Goal: Task Accomplishment & Management: Manage account settings

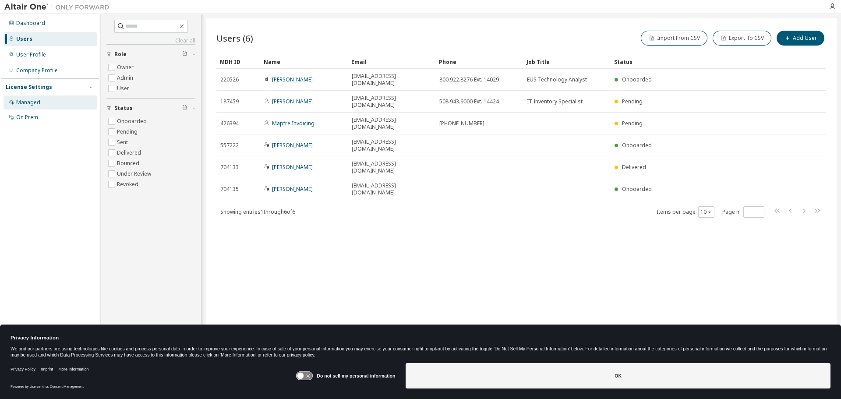
click at [28, 104] on div "Managed" at bounding box center [28, 102] width 24 height 7
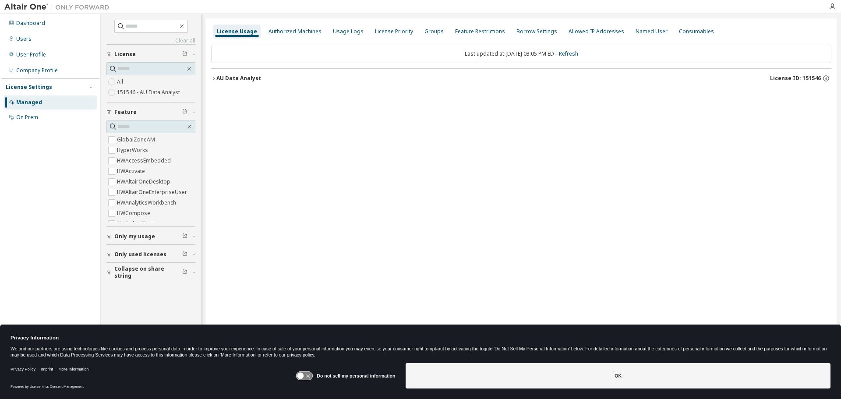
click at [215, 78] on icon "button" at bounding box center [213, 78] width 5 height 5
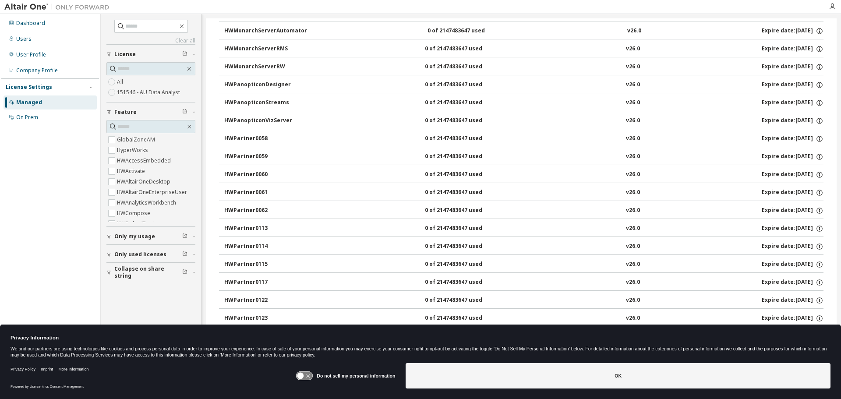
scroll to position [446, 0]
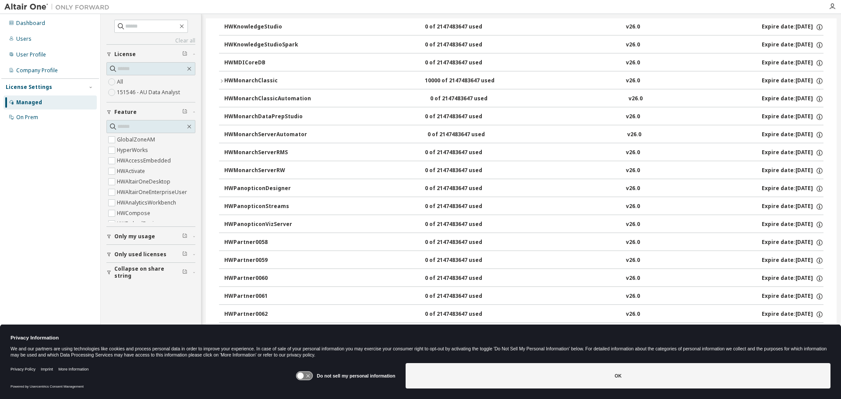
click at [255, 78] on div "HWMonarchClassic" at bounding box center [263, 81] width 79 height 8
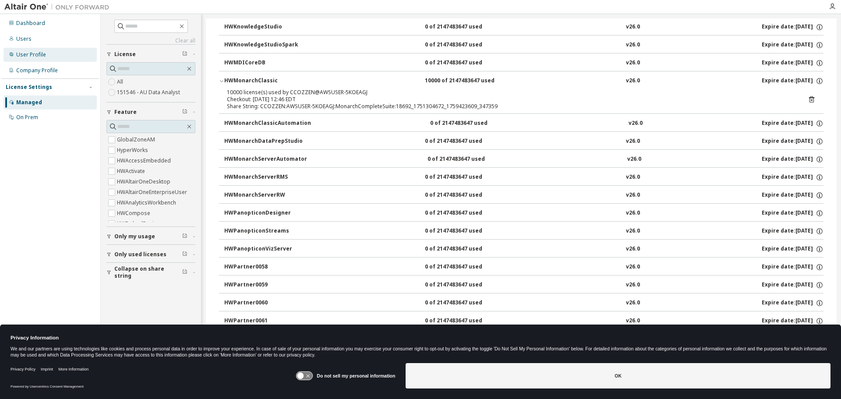
click at [25, 56] on div "User Profile" at bounding box center [31, 54] width 30 height 7
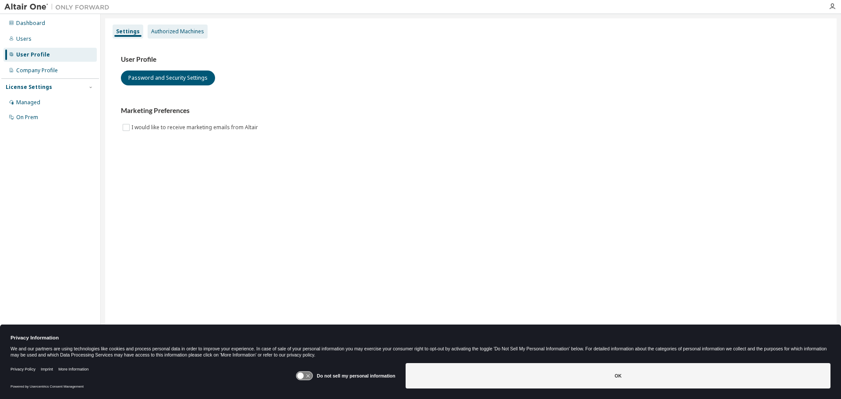
click at [176, 29] on div "Authorized Machines" at bounding box center [177, 31] width 53 height 7
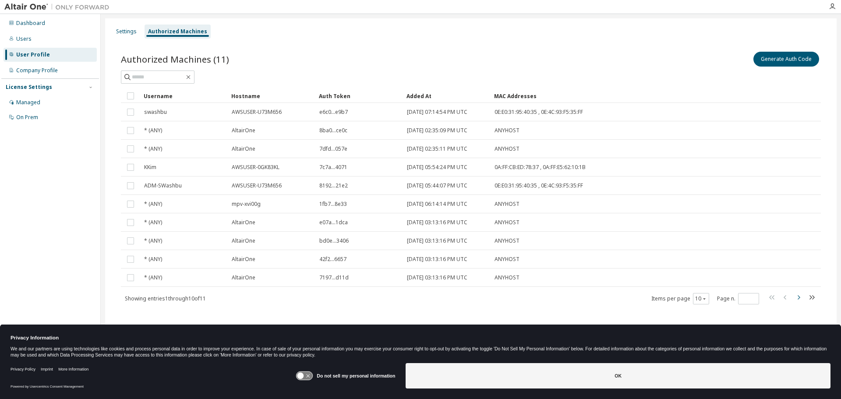
click at [796, 295] on icon "button" at bounding box center [798, 297] width 11 height 11
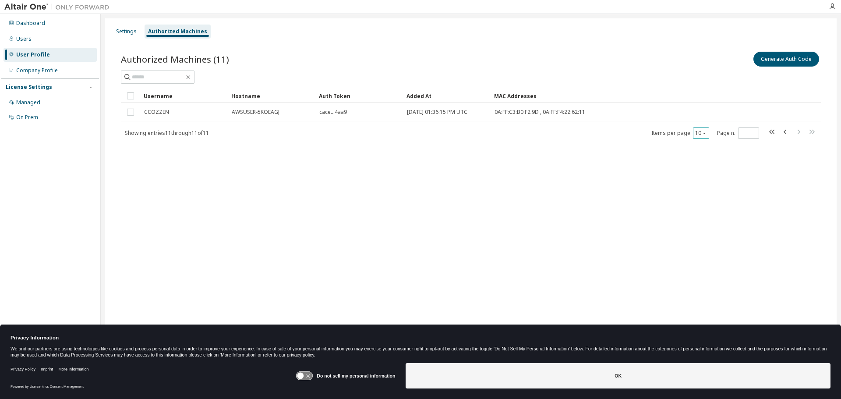
click at [702, 133] on icon "button" at bounding box center [703, 132] width 5 height 5
click at [702, 155] on div "20" at bounding box center [728, 155] width 70 height 11
type input "*"
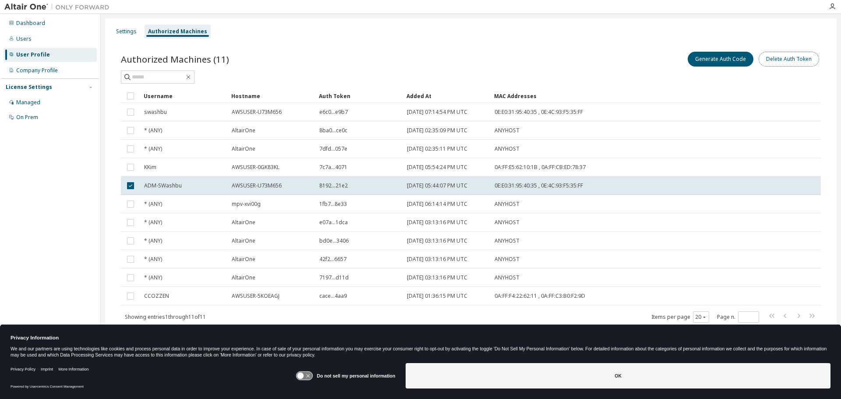
click at [780, 57] on button "Delete Auth Token" at bounding box center [788, 59] width 60 height 15
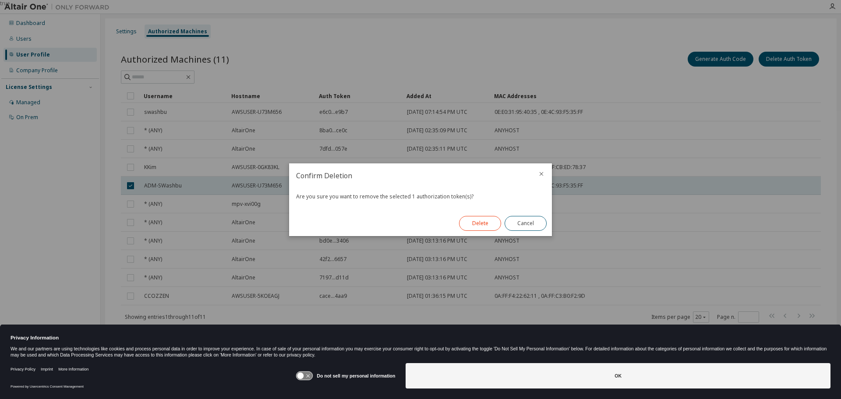
click at [467, 222] on button "Delete" at bounding box center [480, 223] width 42 height 15
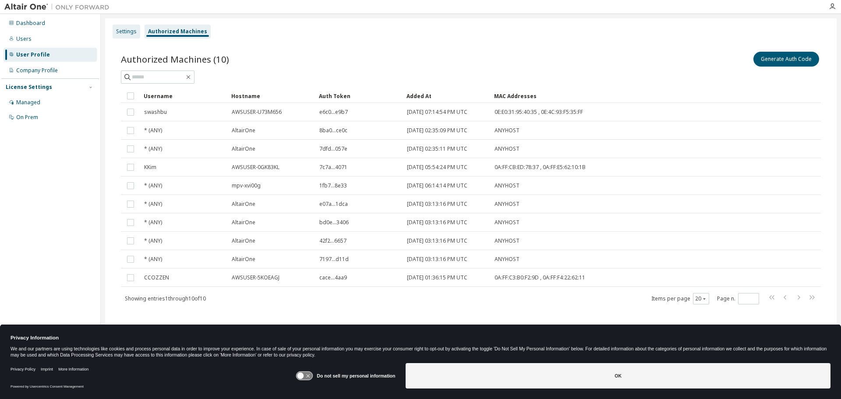
click at [120, 28] on div "Settings" at bounding box center [126, 31] width 21 height 7
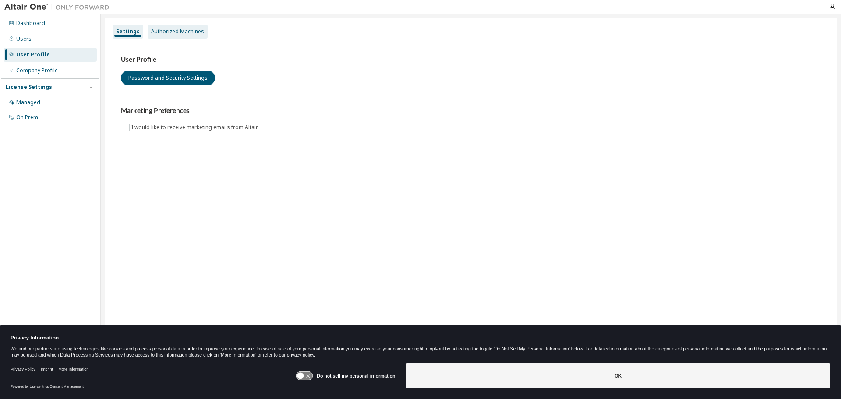
click at [159, 31] on div "Authorized Machines" at bounding box center [177, 31] width 53 height 7
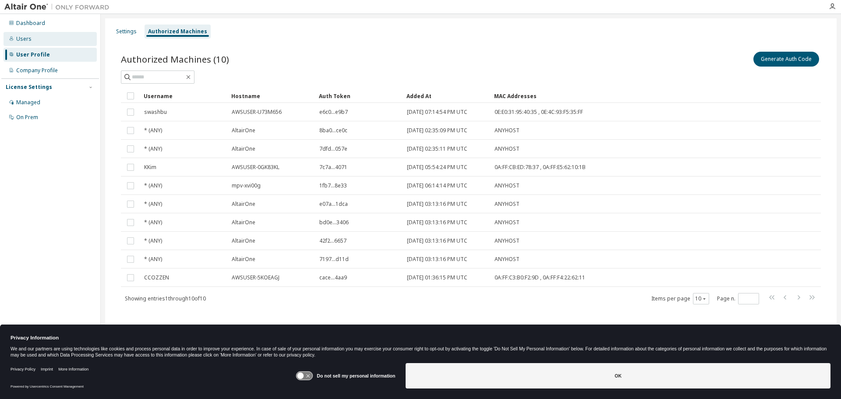
click at [22, 36] on div "Users" at bounding box center [23, 38] width 15 height 7
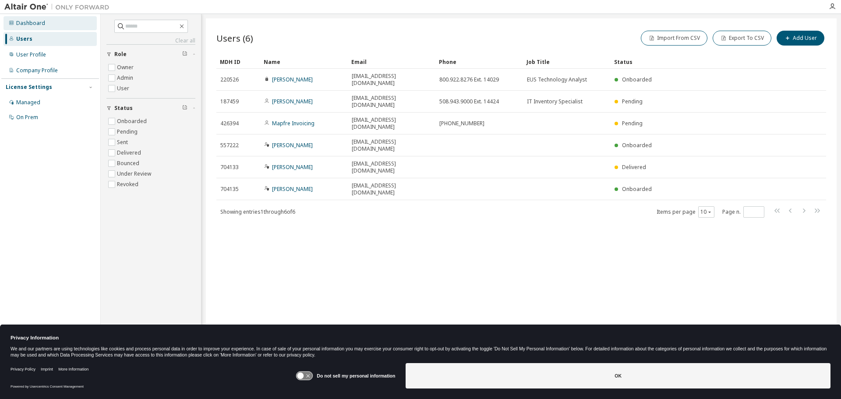
click at [26, 20] on div "Dashboard" at bounding box center [50, 23] width 93 height 14
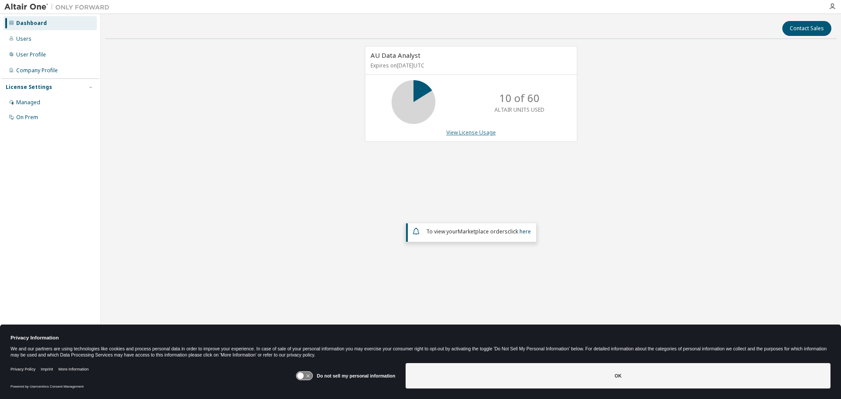
click at [468, 131] on link "View License Usage" at bounding box center [470, 132] width 49 height 7
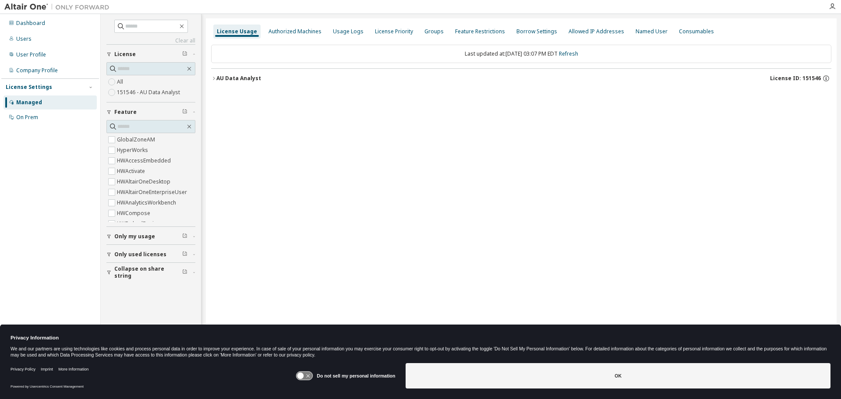
click at [214, 79] on icon "button" at bounding box center [214, 78] width 2 height 3
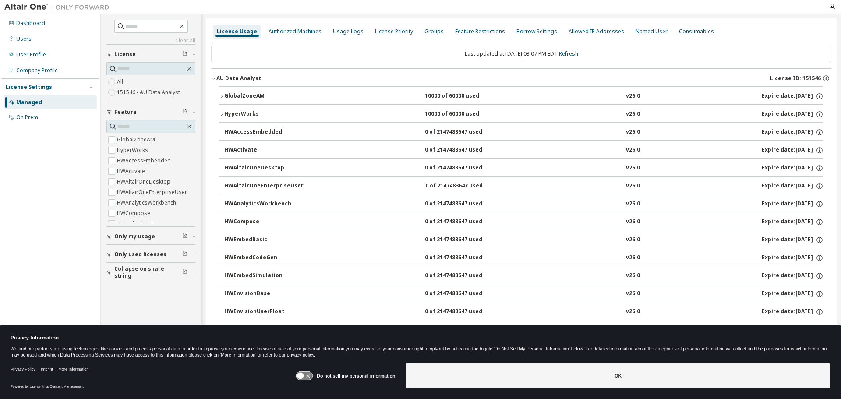
scroll to position [58, 0]
